Goal: Find specific page/section: Find specific page/section

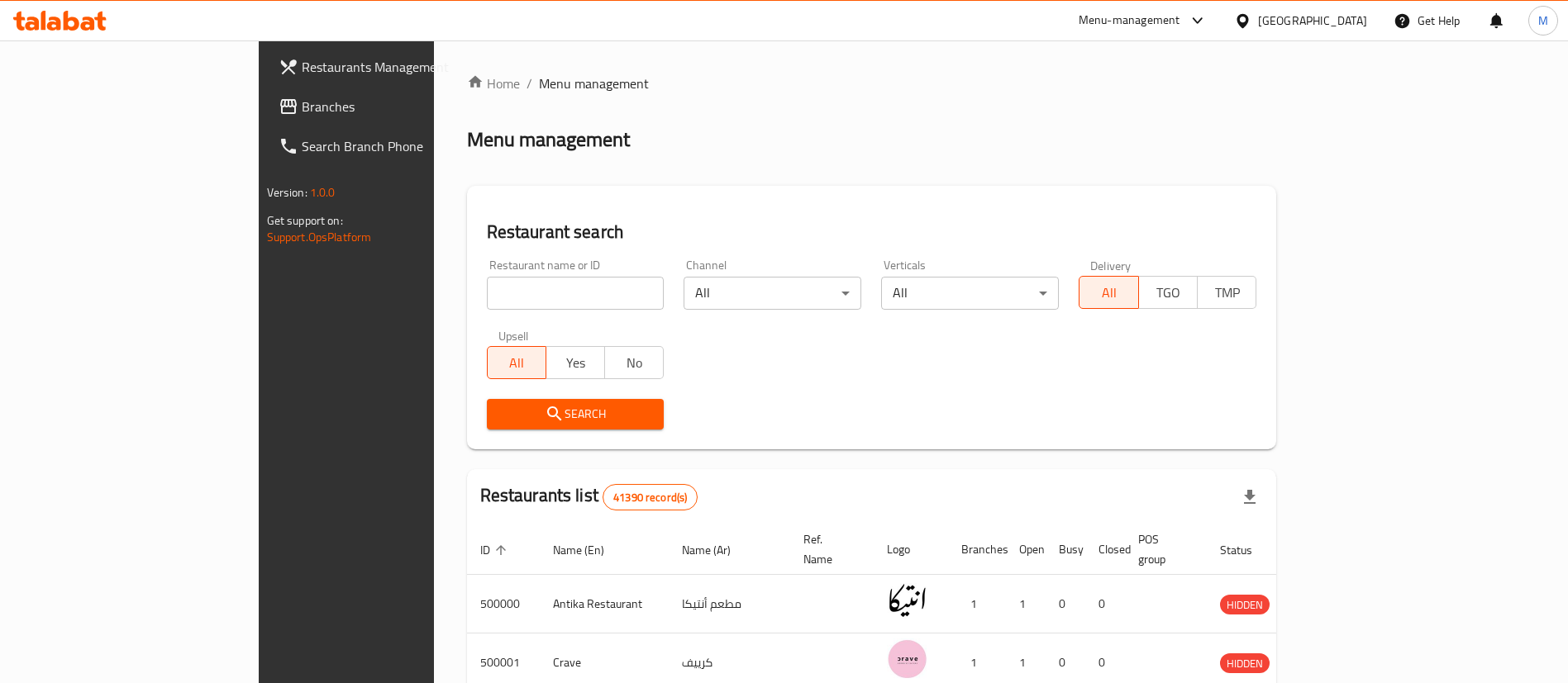
drag, startPoint x: 0, startPoint y: 0, endPoint x: 494, endPoint y: 283, distance: 569.3
click at [494, 283] on input "search" at bounding box center [575, 293] width 178 height 33
type input "[US_STATE]"
click button "Search" at bounding box center [575, 414] width 178 height 30
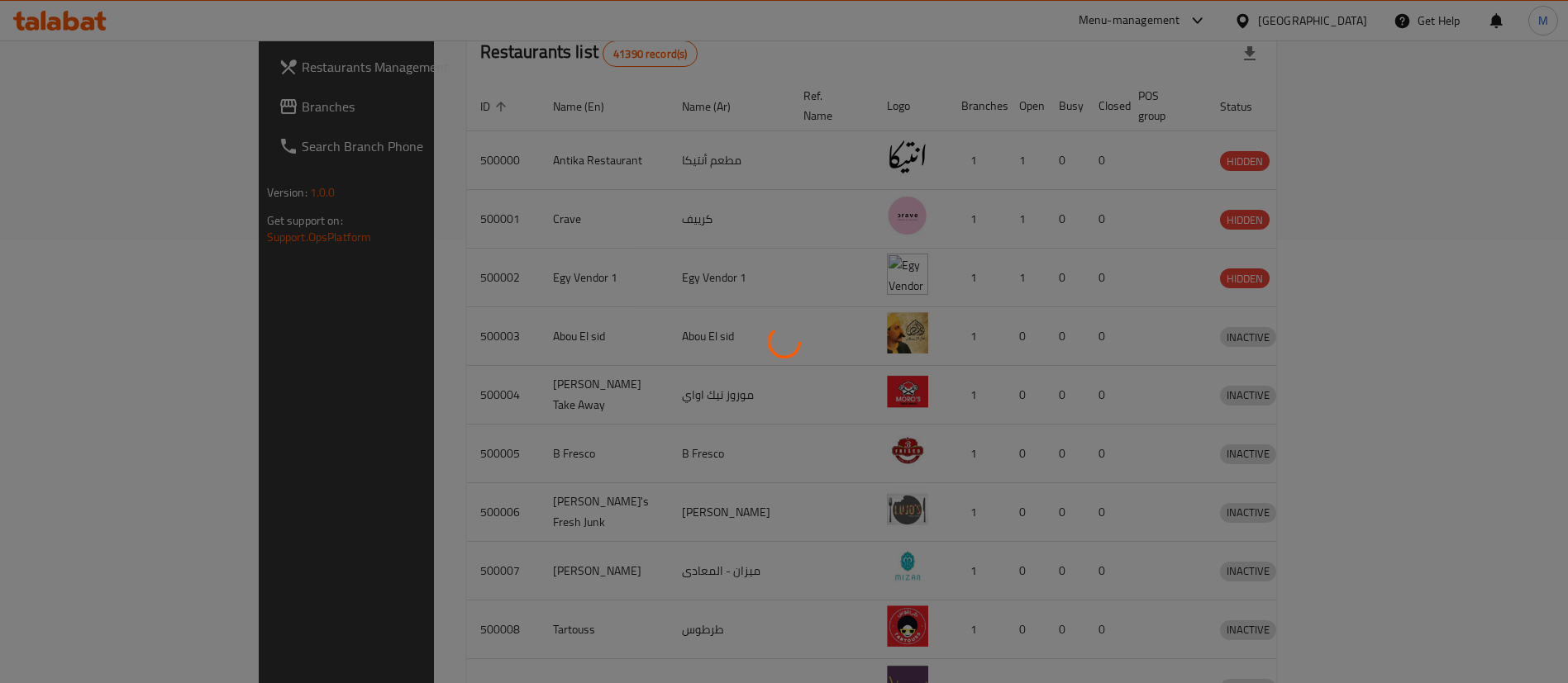
scroll to position [139, 0]
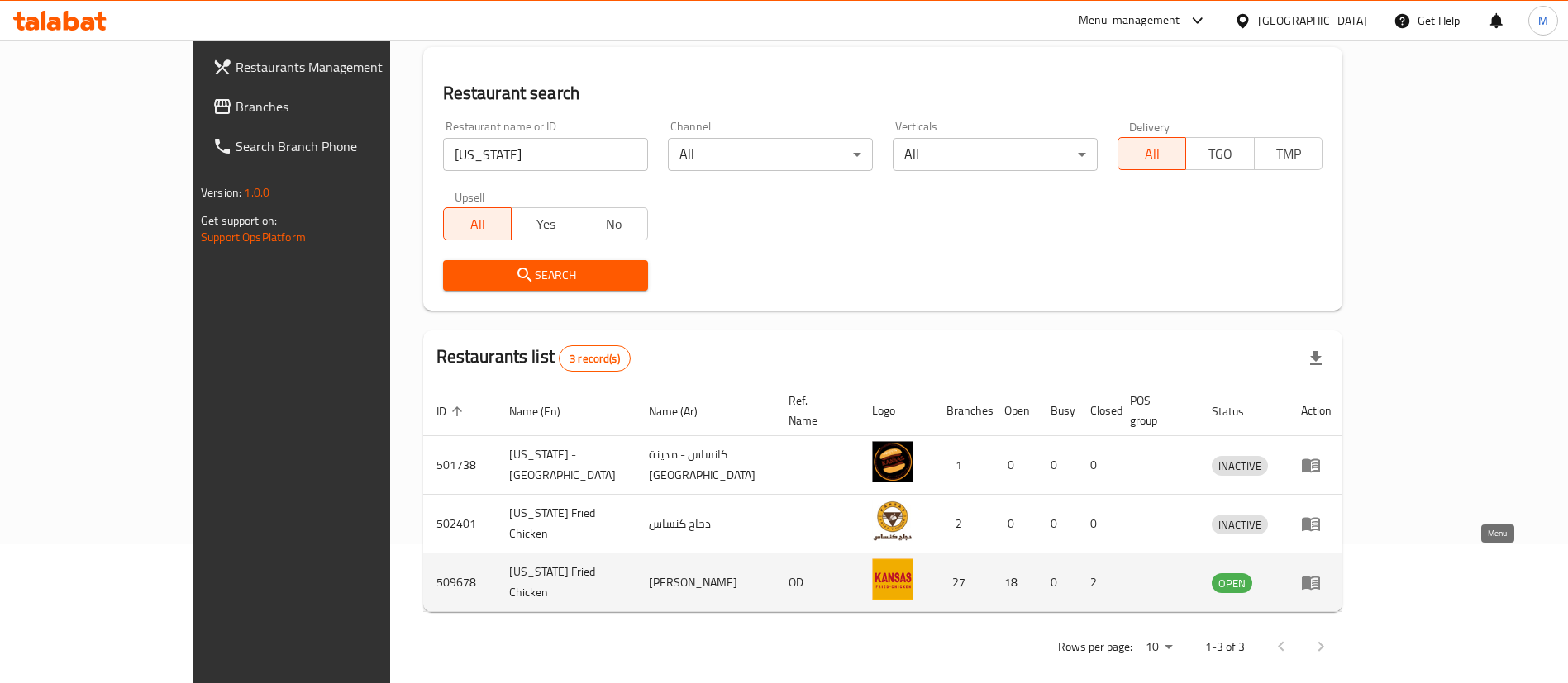
click at [1321, 573] on icon "enhanced table" at bounding box center [1310, 582] width 20 height 20
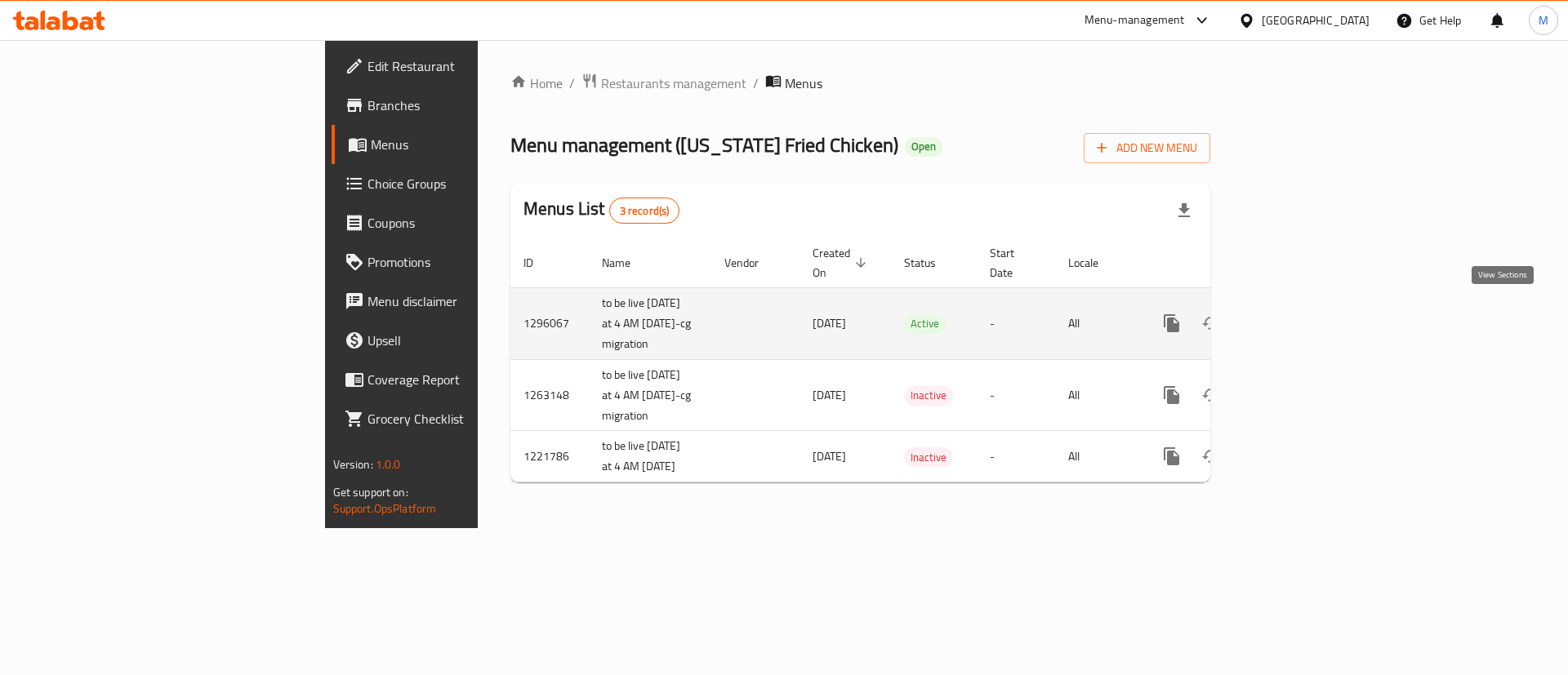
click at [1299, 314] on icon "enhanced table" at bounding box center [1289, 323] width 20 height 20
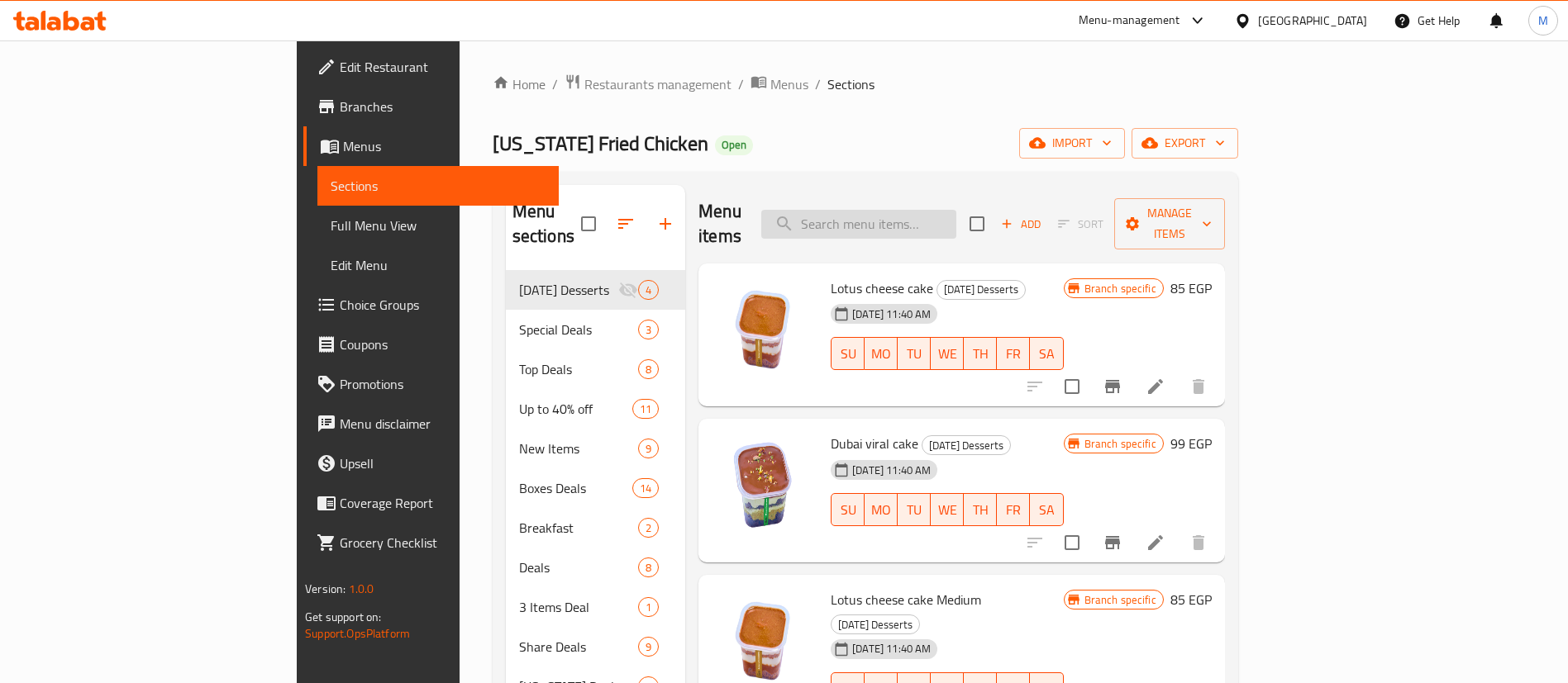
click at [956, 218] on input "search" at bounding box center [858, 224] width 195 height 28
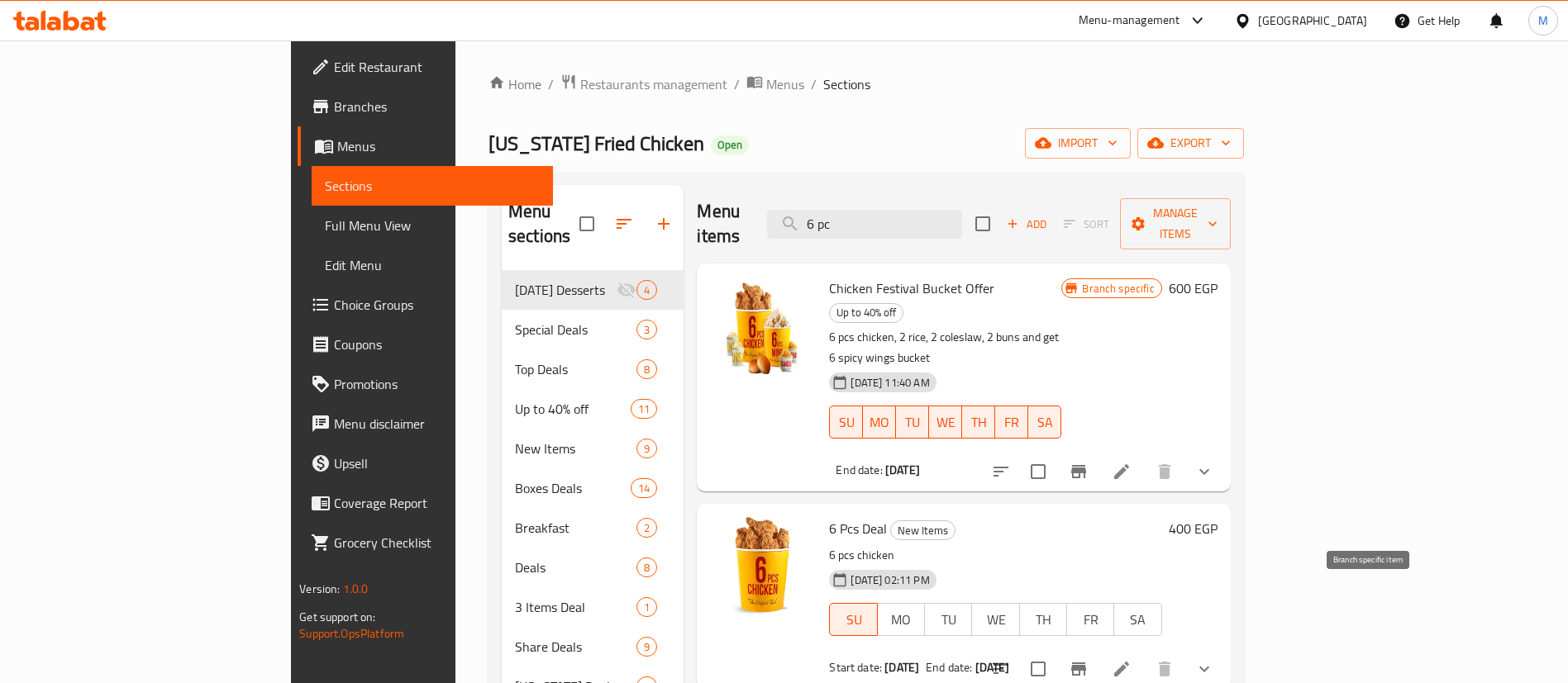
type input "6 pc"
click at [1086, 663] on icon "Branch-specific-item" at bounding box center [1079, 670] width 15 height 13
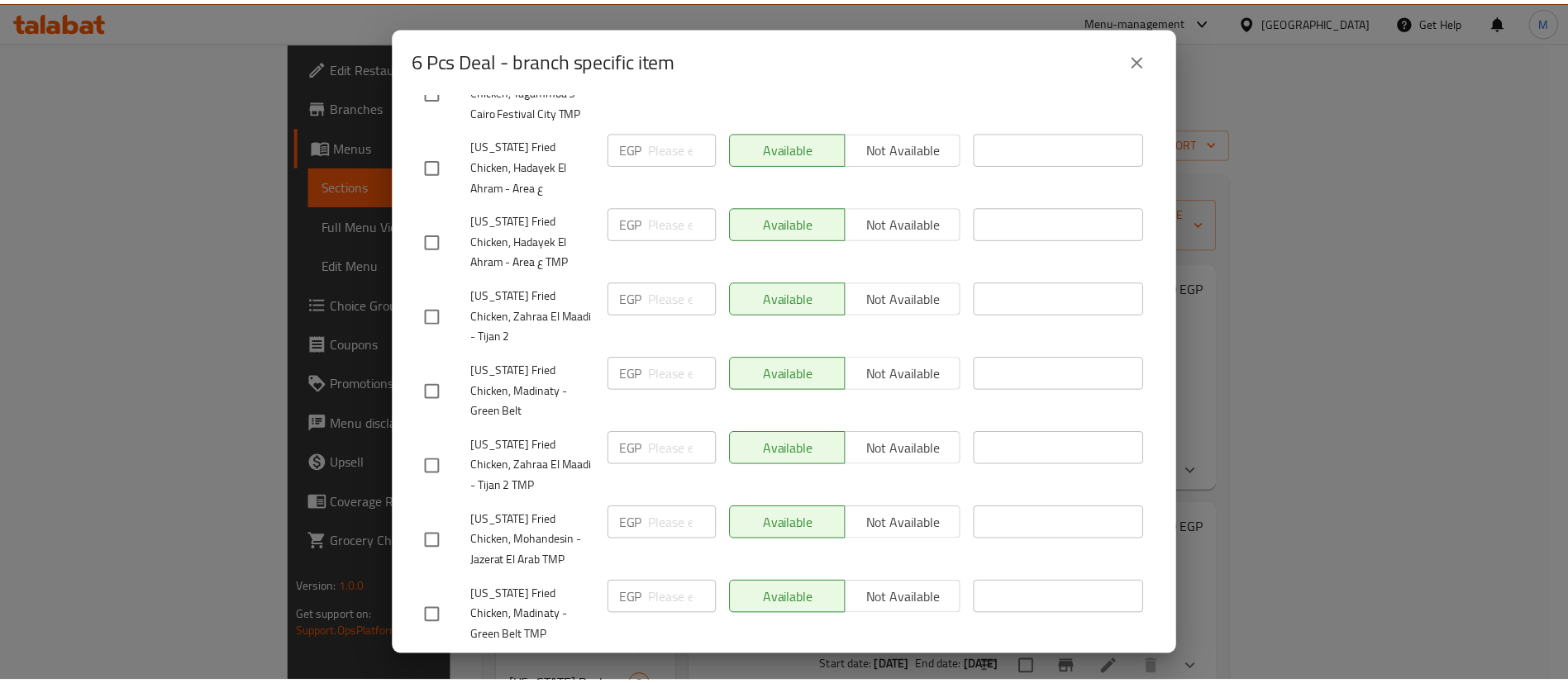
scroll to position [1507, 0]
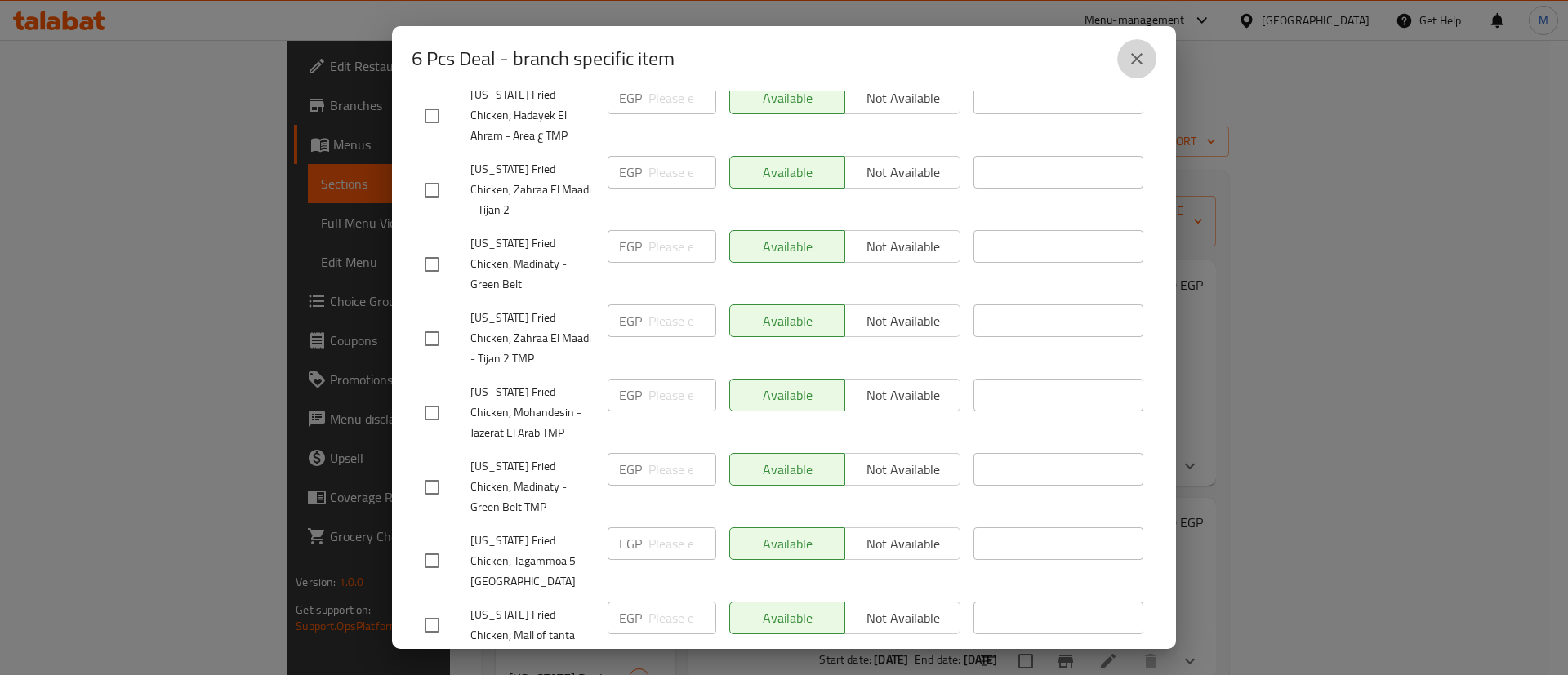
click at [1139, 61] on icon "close" at bounding box center [1137, 59] width 11 height 11
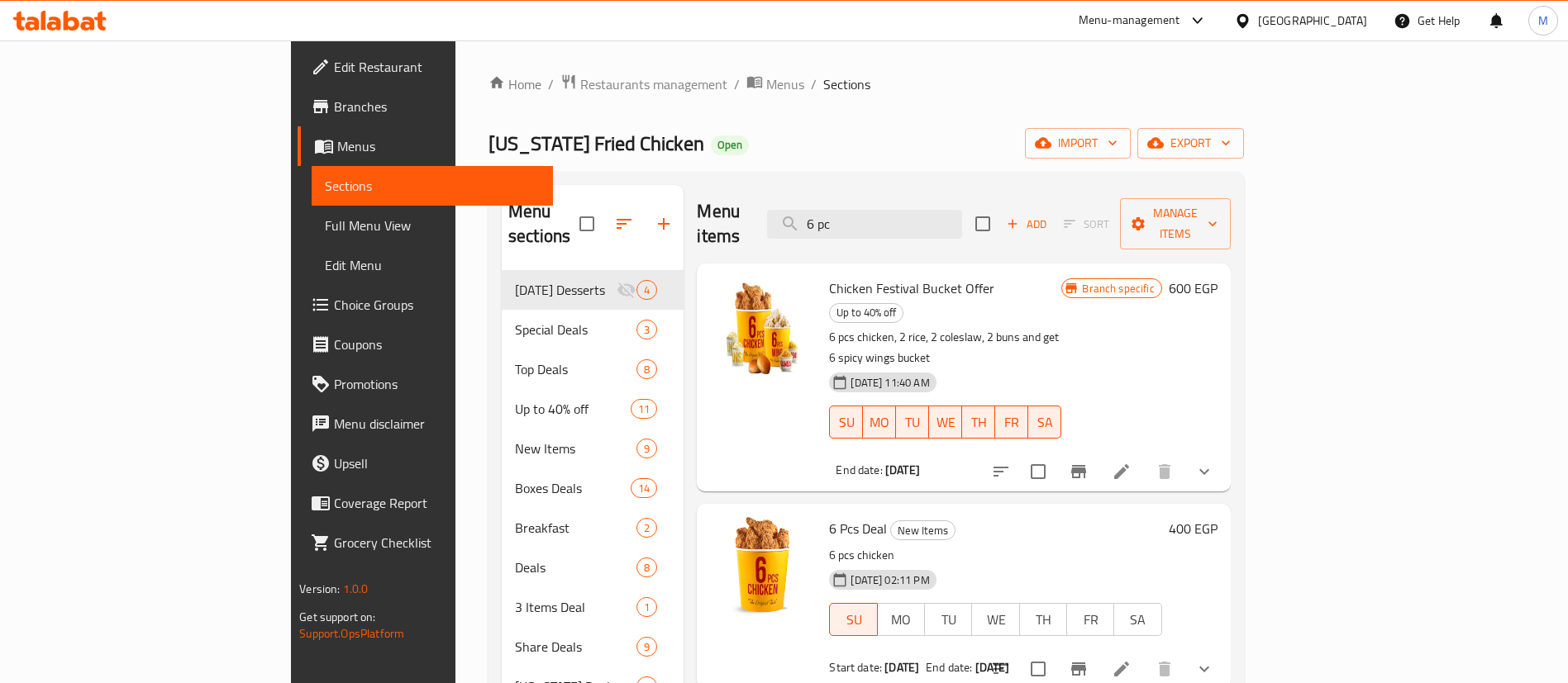
click at [829, 517] on span "6 Pcs Deal" at bounding box center [857, 529] width 58 height 25
copy h6 "6 Pcs Deal"
click at [581, 85] on span "Restaurants management" at bounding box center [654, 84] width 147 height 20
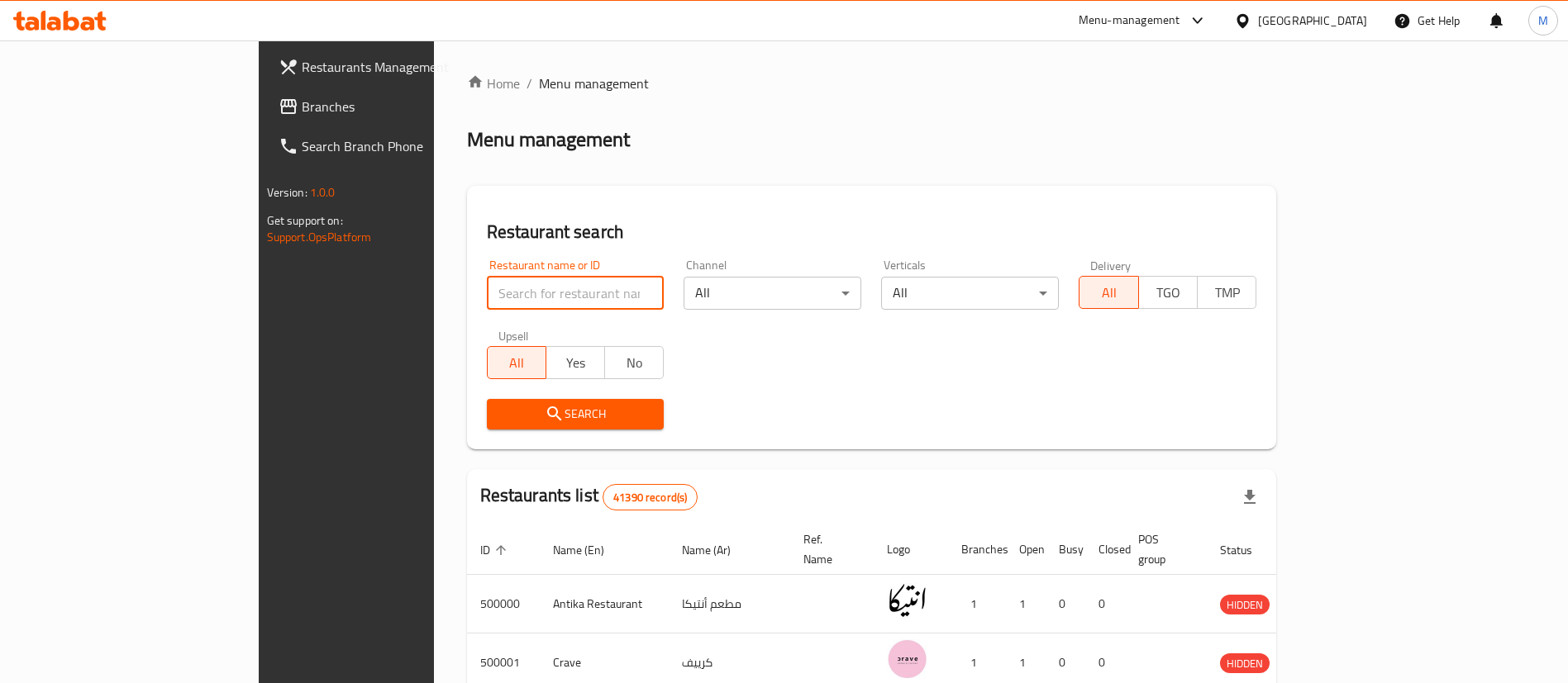
click at [513, 298] on input "search" at bounding box center [575, 293] width 178 height 33
type input "o"
type input "pizza king"
click button "Search" at bounding box center [575, 414] width 178 height 30
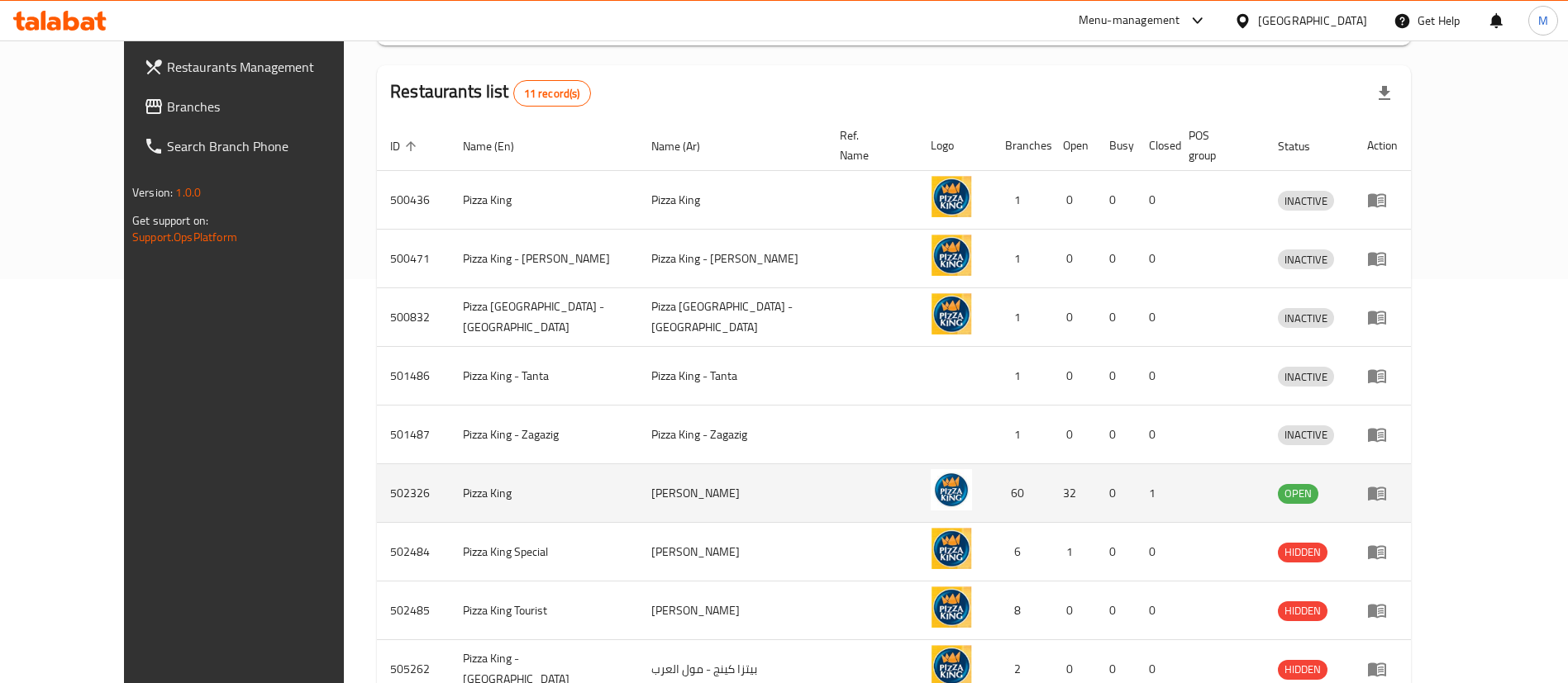
scroll to position [421, 0]
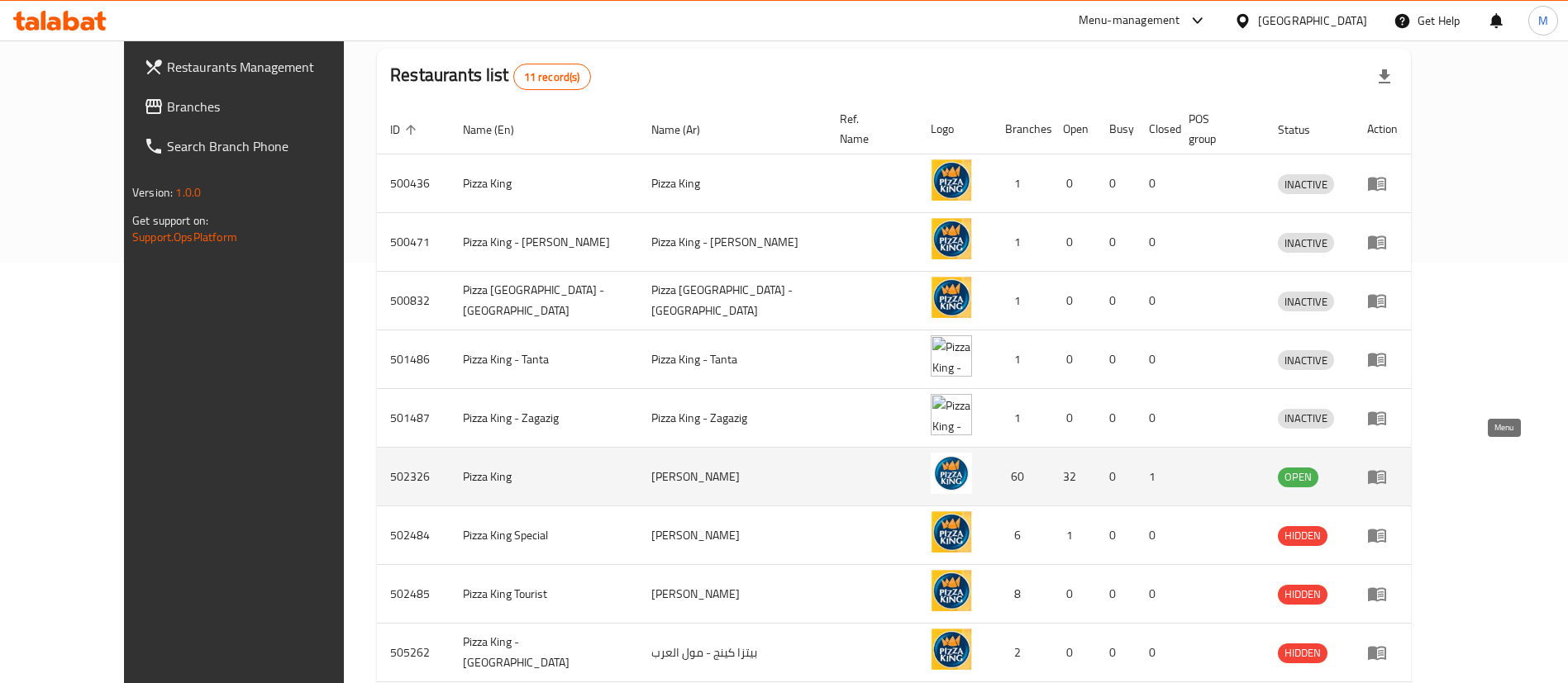
click at [1386, 471] on icon "enhanced table" at bounding box center [1376, 478] width 18 height 14
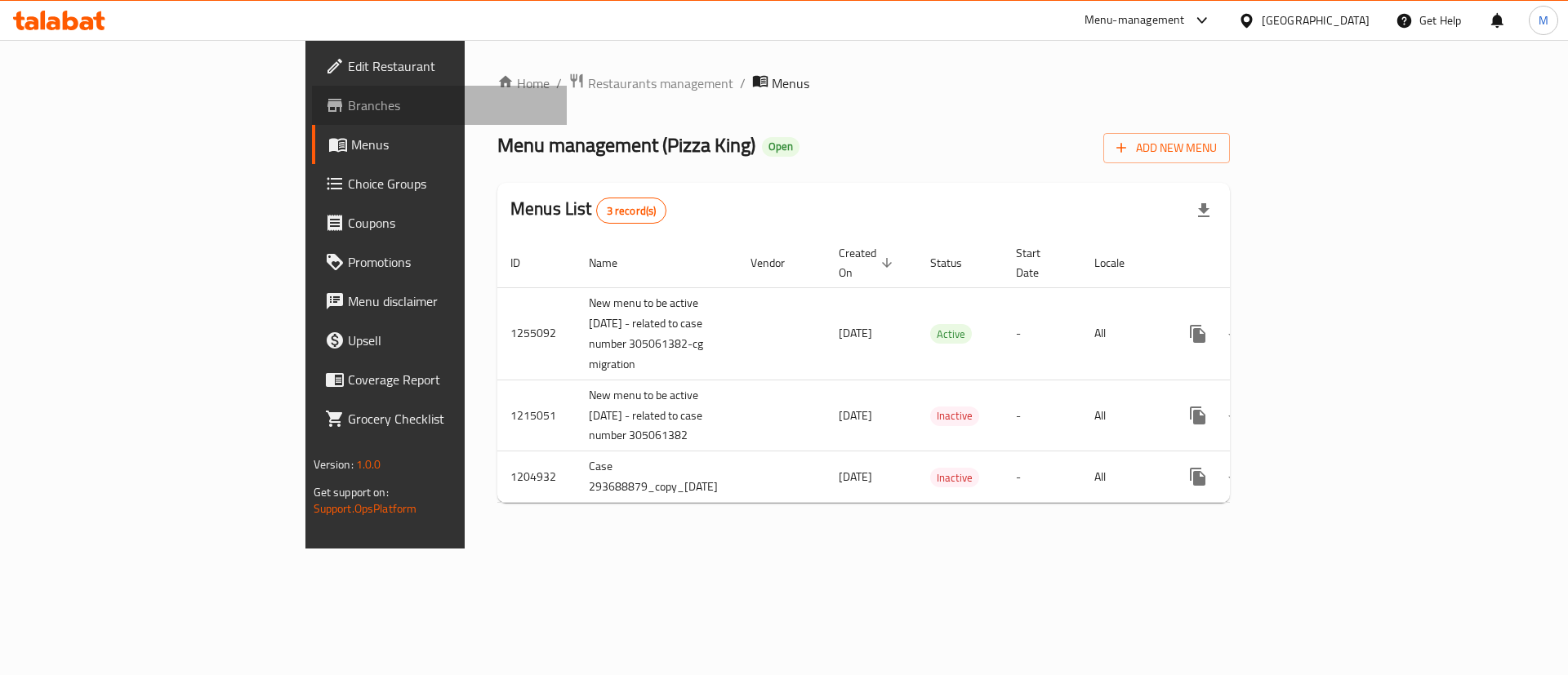
click at [312, 89] on link "Branches" at bounding box center [439, 105] width 255 height 39
